Goal: Task Accomplishment & Management: Manage account settings

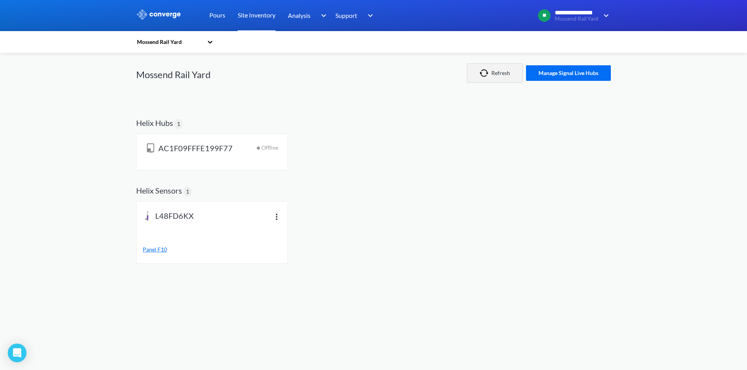
click at [490, 72] on img "button" at bounding box center [486, 73] width 12 height 8
click at [277, 216] on img at bounding box center [276, 216] width 9 height 9
click at [353, 230] on div "L48FD6KX Panel F10 View info Edit name Device ID : L48FD6KX Last seen : Not rep…" at bounding box center [373, 234] width 475 height 65
click at [154, 251] on span "Panel F10" at bounding box center [155, 249] width 24 height 7
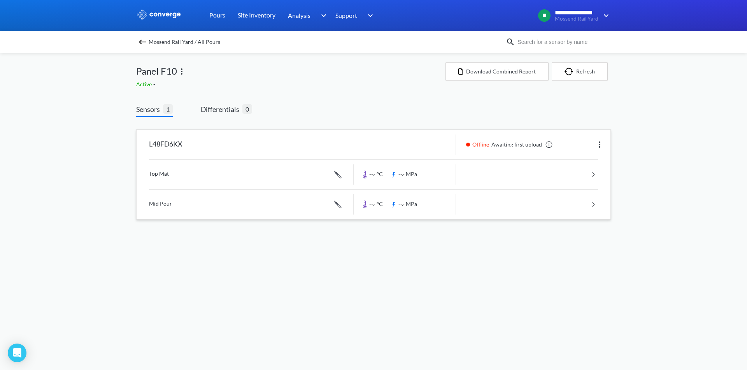
click at [548, 144] on link at bounding box center [549, 145] width 8 height 8
click at [254, 16] on link "Site Inventory" at bounding box center [257, 15] width 38 height 31
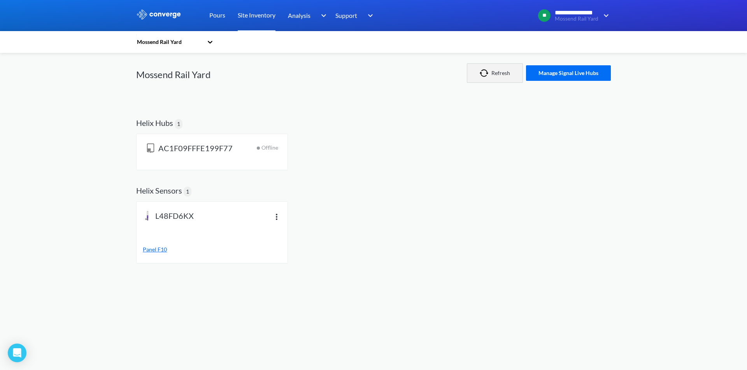
click at [504, 73] on button "Refresh" at bounding box center [495, 72] width 56 height 19
click at [579, 75] on button "Manage Signal Live Hubs" at bounding box center [568, 73] width 85 height 16
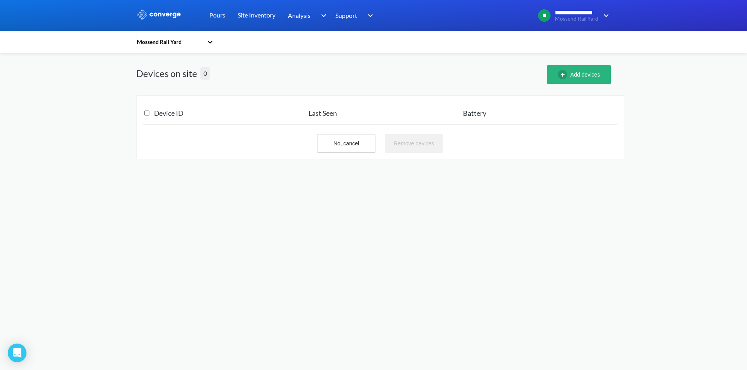
click at [574, 78] on button "Add devices" at bounding box center [579, 74] width 64 height 19
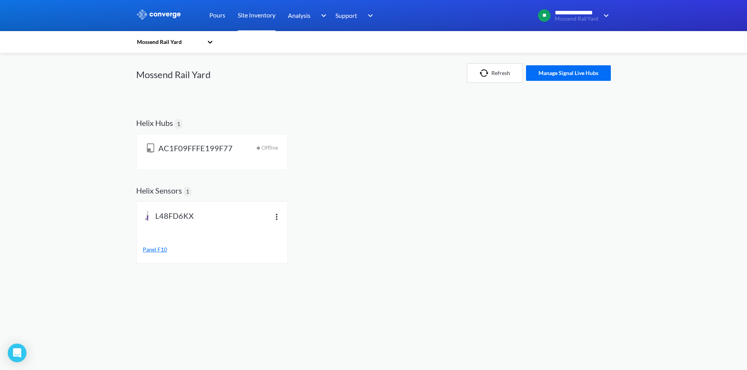
drag, startPoint x: 263, startPoint y: 147, endPoint x: 254, endPoint y: 153, distance: 10.6
click at [263, 147] on span "Offline" at bounding box center [270, 152] width 17 height 17
click at [242, 157] on div "AC1F09FFFE199F77 Offline" at bounding box center [212, 152] width 132 height 17
click at [225, 152] on span "AC1F09FFFE199F77" at bounding box center [195, 149] width 74 height 11
click at [483, 76] on img "button" at bounding box center [486, 73] width 12 height 8
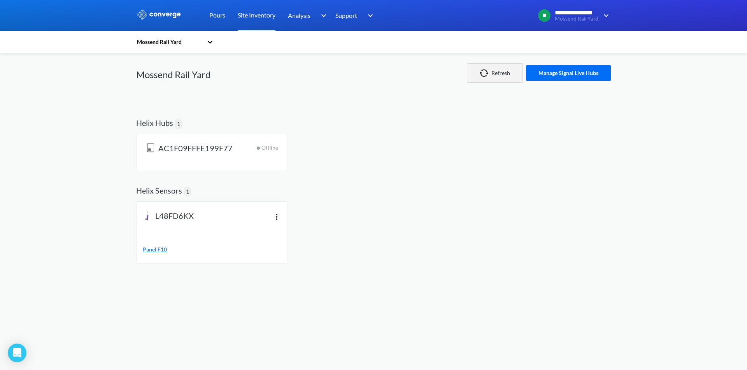
click at [476, 72] on button "Refresh" at bounding box center [495, 72] width 56 height 19
